Goal: Task Accomplishment & Management: Use online tool/utility

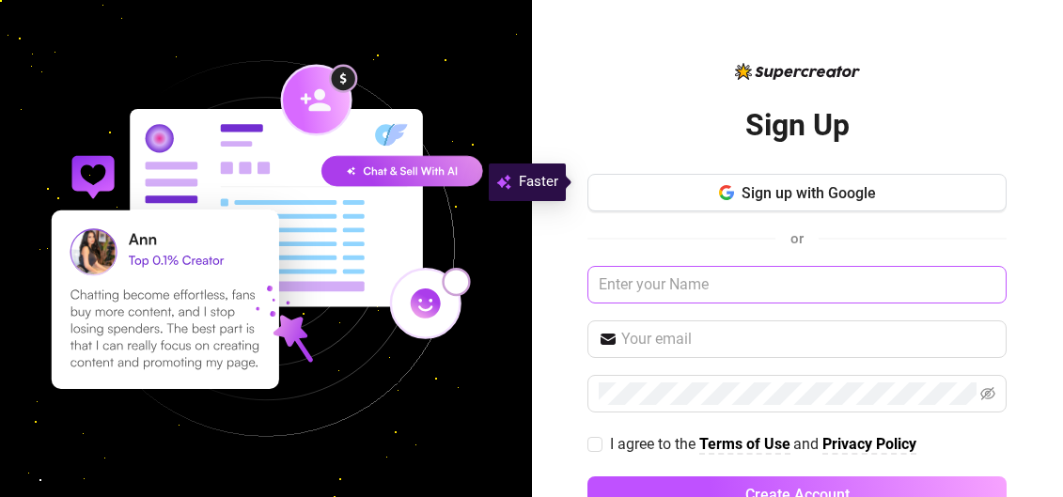
scroll to position [55, 0]
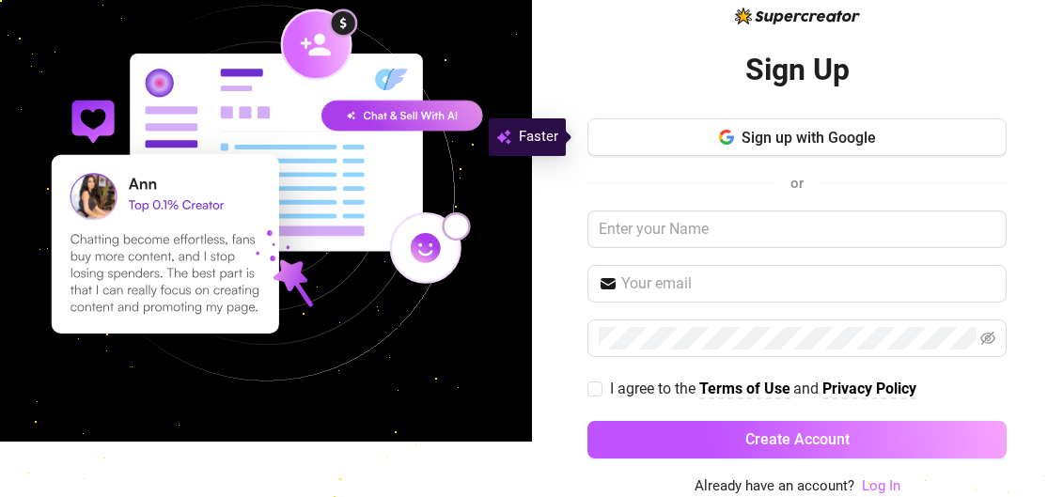
click at [862, 484] on link "Log In" at bounding box center [881, 486] width 39 height 17
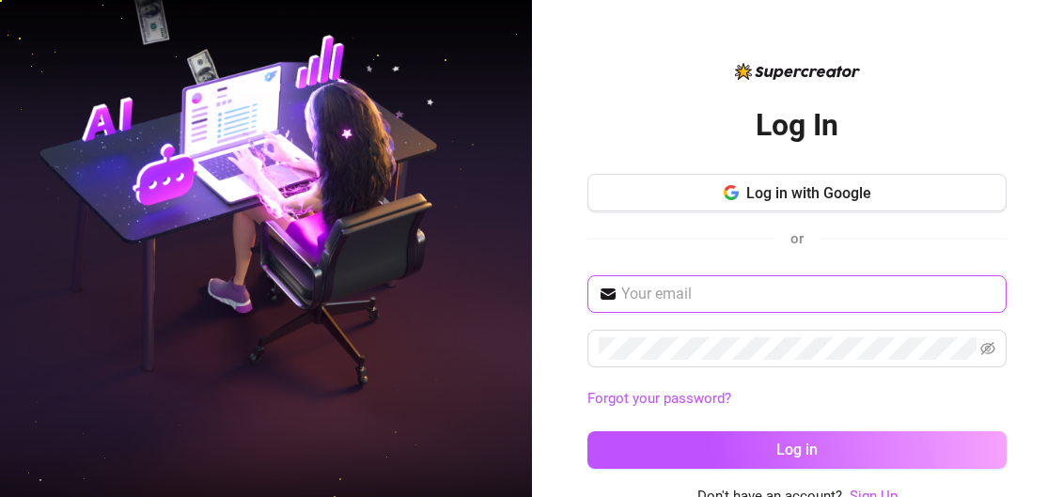
click at [712, 301] on input "text" at bounding box center [808, 294] width 374 height 23
type input "lj@lupinelash.com"
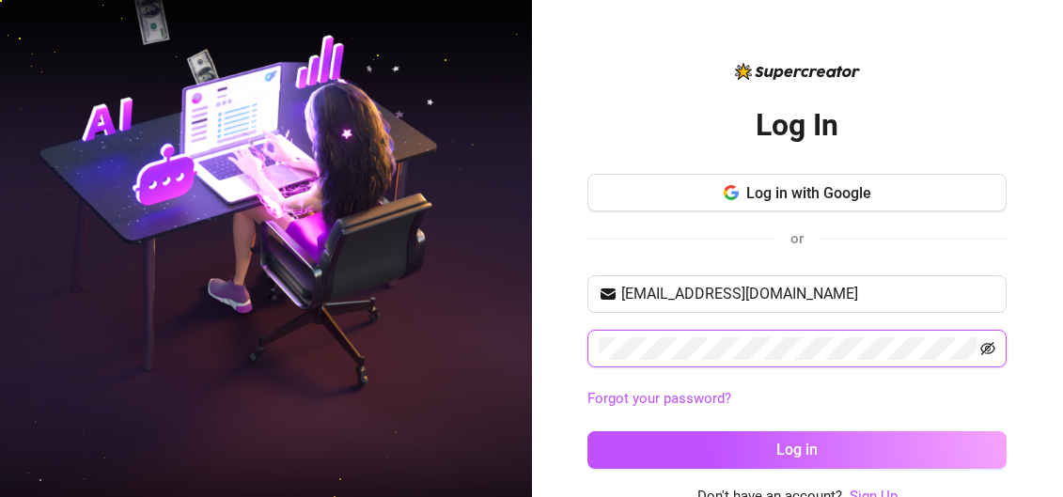
click at [980, 347] on icon "eye-invisible" at bounding box center [987, 348] width 15 height 15
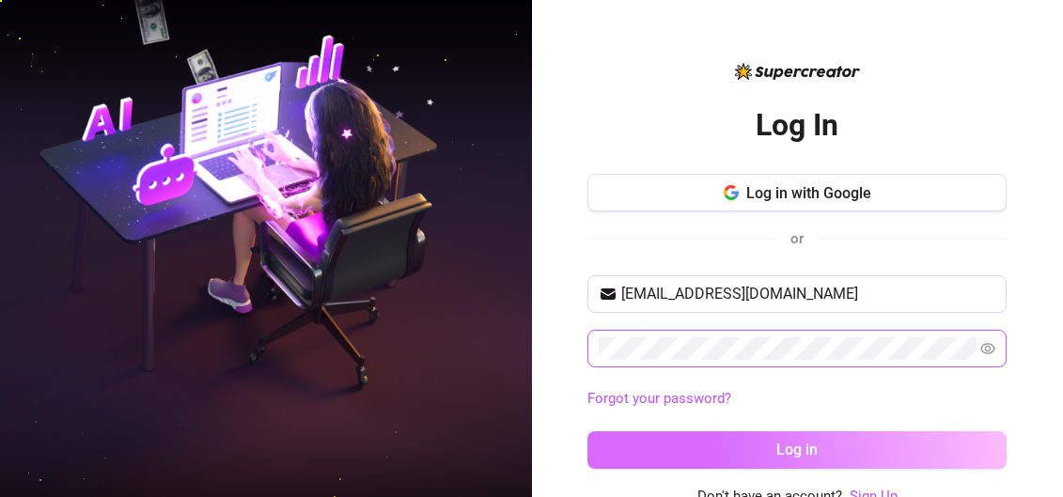
click at [896, 443] on button "Log in" at bounding box center [797, 450] width 419 height 38
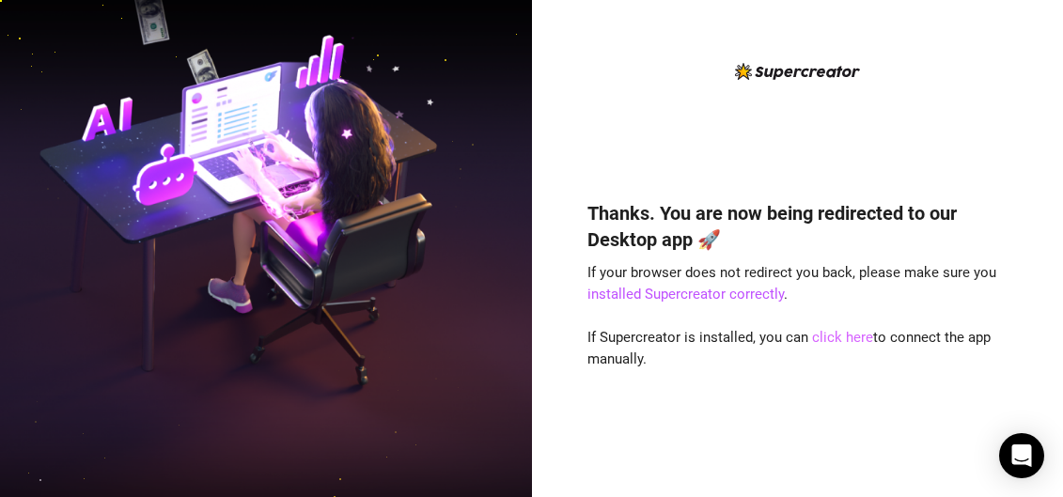
click at [821, 337] on link "click here" at bounding box center [842, 337] width 61 height 17
click at [829, 332] on link "click here" at bounding box center [842, 337] width 61 height 17
click at [852, 338] on link "click here" at bounding box center [842, 337] width 61 height 17
click at [855, 334] on link "click here" at bounding box center [842, 337] width 61 height 17
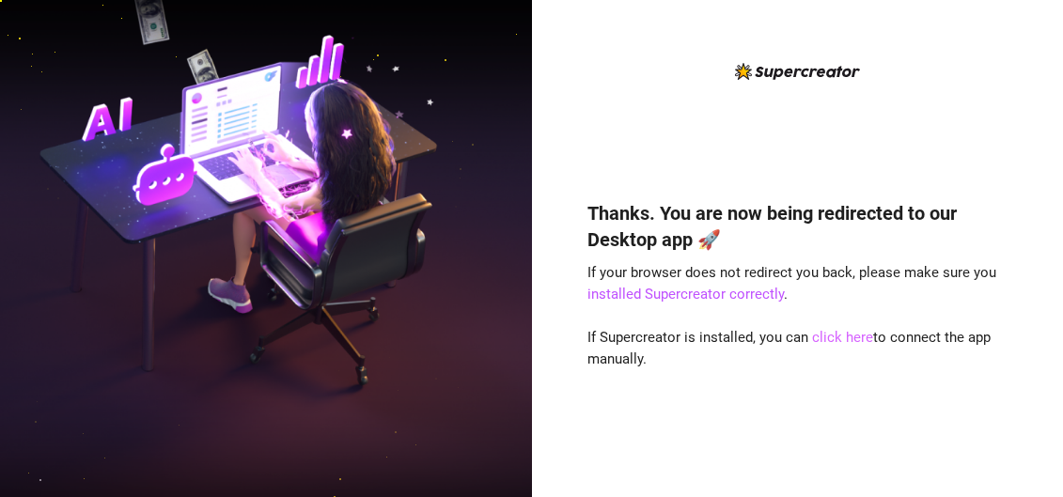
click at [850, 336] on link "click here" at bounding box center [842, 337] width 61 height 17
